Goal: Find specific page/section: Find specific page/section

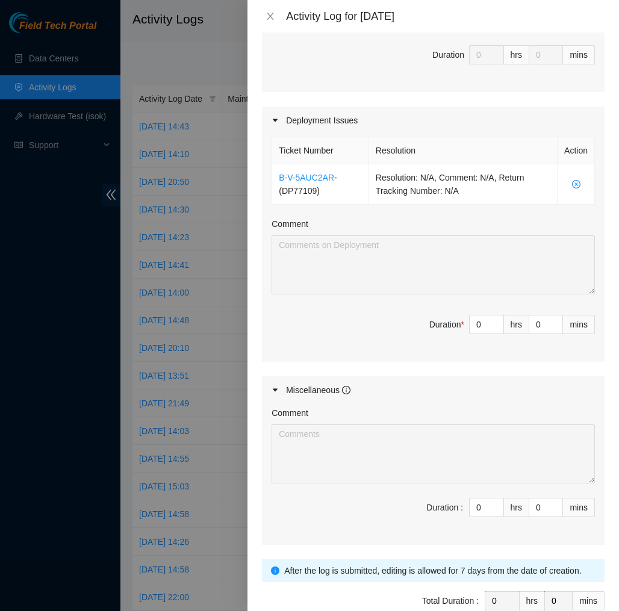
scroll to position [342, 0]
click at [271, 15] on icon "close" at bounding box center [270, 16] width 7 height 7
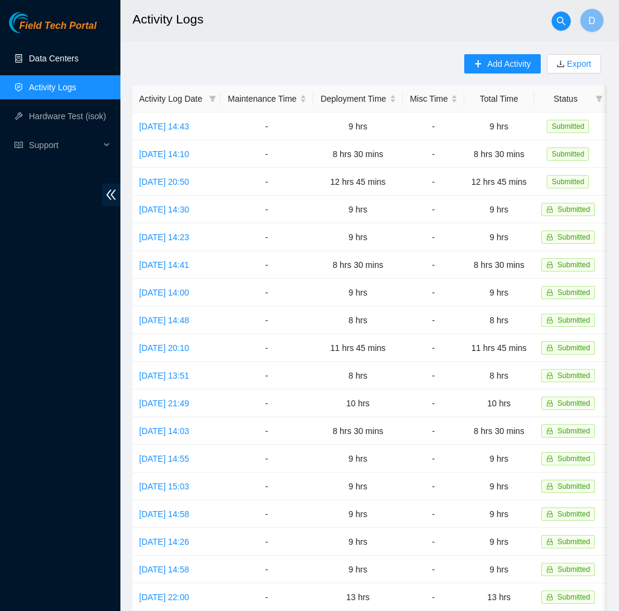
click at [64, 63] on link "Data Centers" at bounding box center [53, 59] width 49 height 10
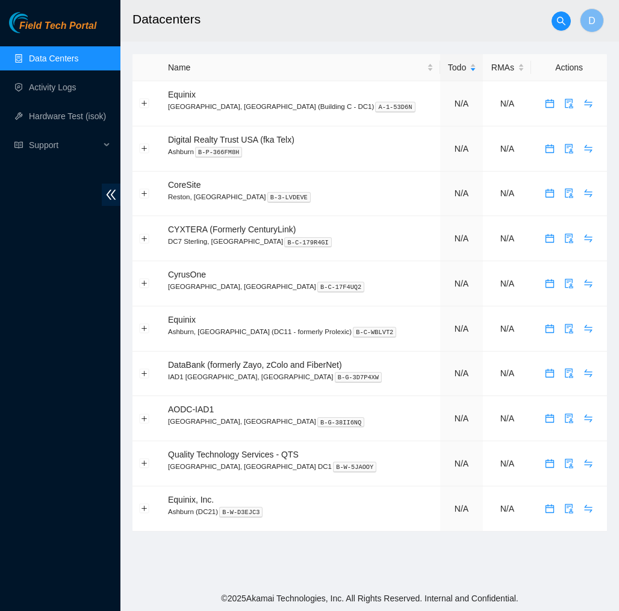
click at [67, 58] on link "Data Centers" at bounding box center [53, 59] width 49 height 10
